Goal: Task Accomplishment & Management: Complete application form

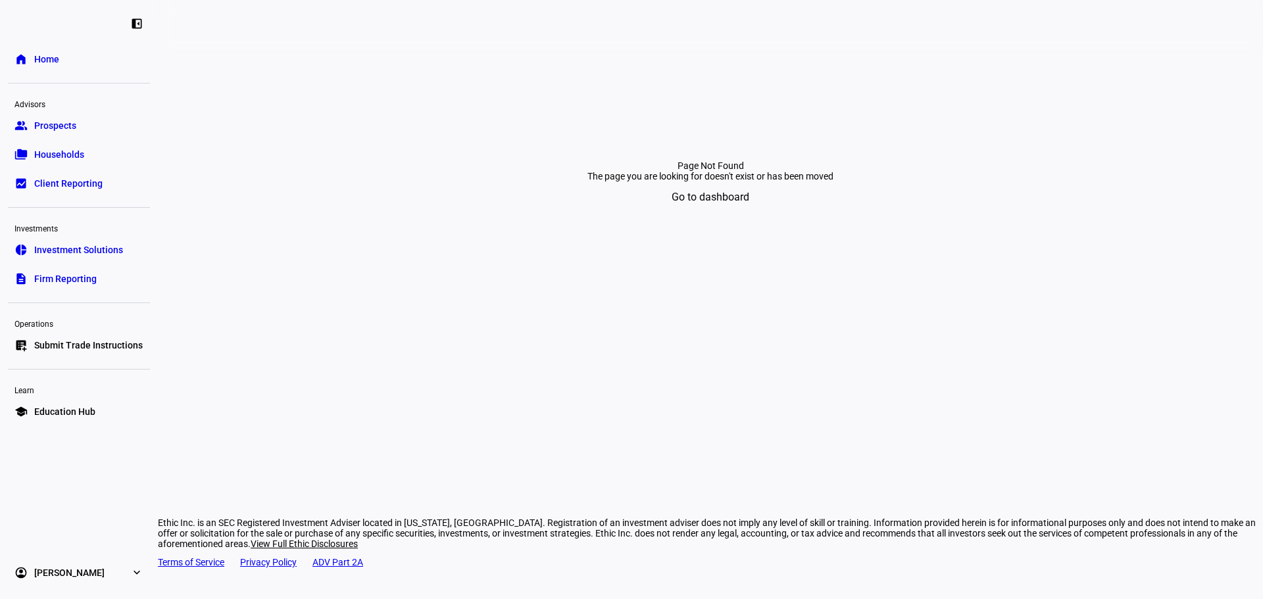
click at [66, 348] on span "Submit Trade Instructions" at bounding box center [88, 345] width 109 height 13
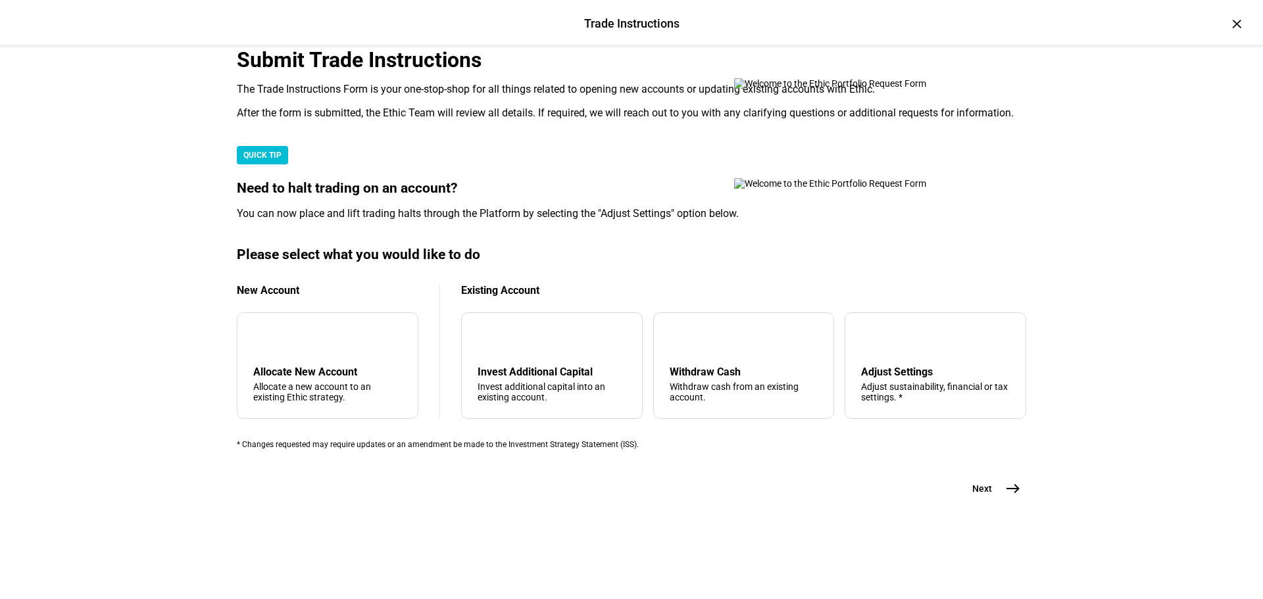
scroll to position [318, 0]
click at [674, 339] on div "arrow_upward Withdraw Cash Withdraw cash from an existing account." at bounding box center [744, 366] width 182 height 107
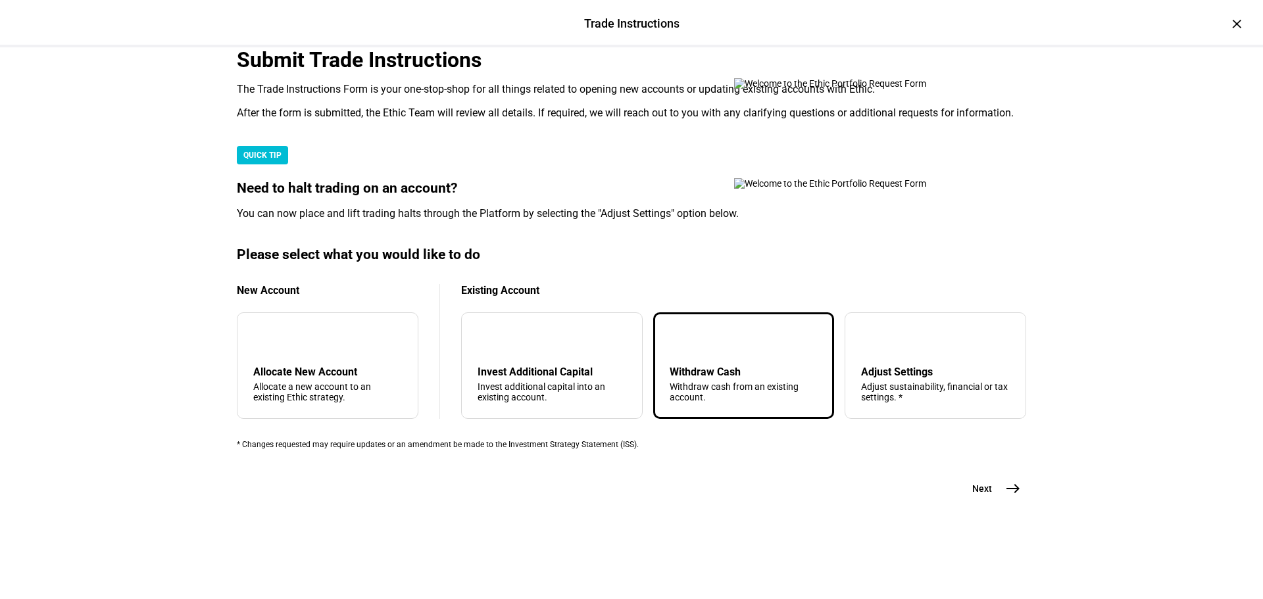
click at [974, 495] on span "Next" at bounding box center [982, 488] width 20 height 13
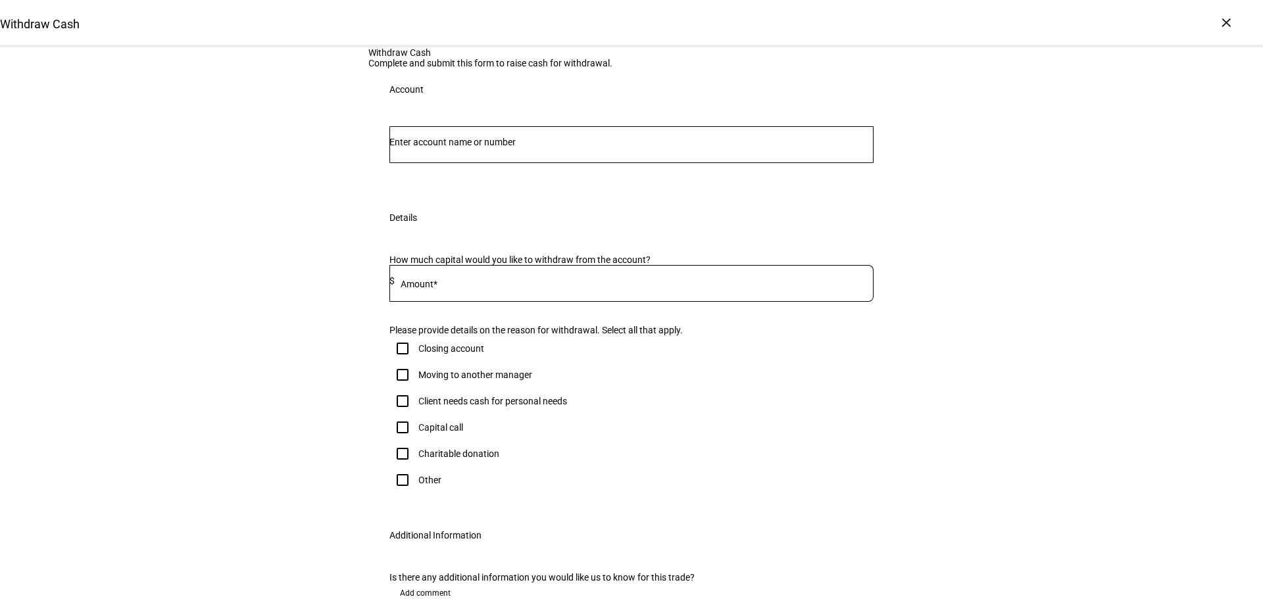
click at [453, 147] on input "Number" at bounding box center [631, 142] width 484 height 11
paste input "23788399"
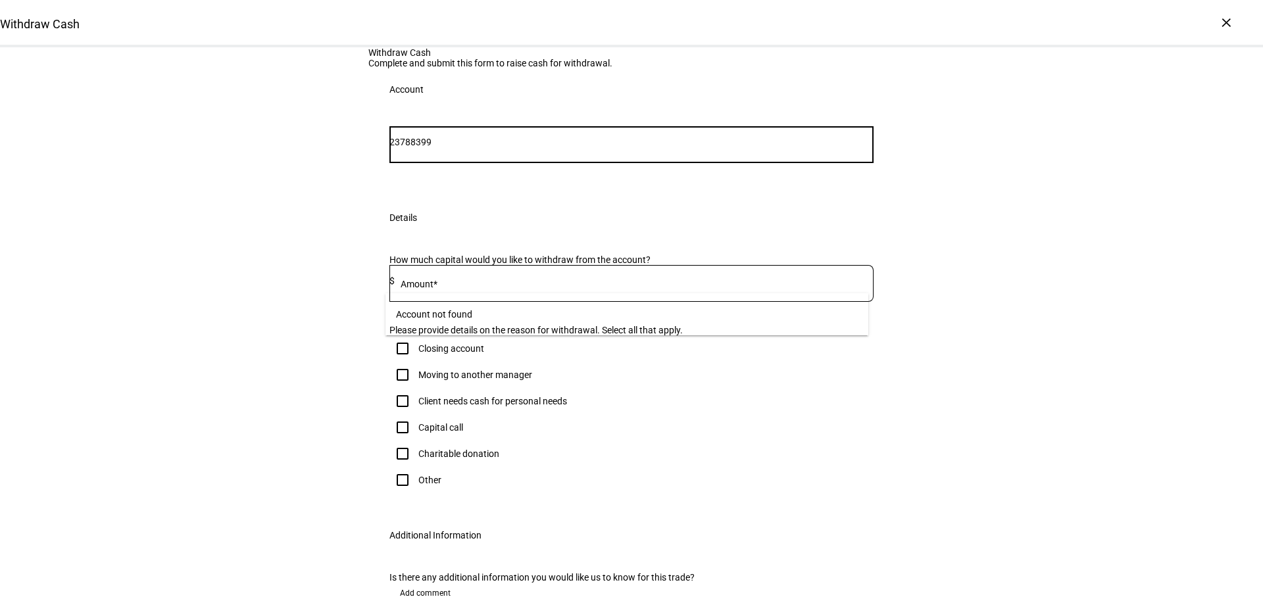
drag, startPoint x: 419, startPoint y: 274, endPoint x: 270, endPoint y: 291, distance: 149.7
click at [270, 291] on div "Withdraw Cash Complete and submit this form to raise cash for withdrawal. Accou…" at bounding box center [631, 351] width 1263 height 609
click at [437, 147] on input "8399" at bounding box center [631, 142] width 484 height 11
type input "8399"
